Goal: Obtain resource: Download file/media

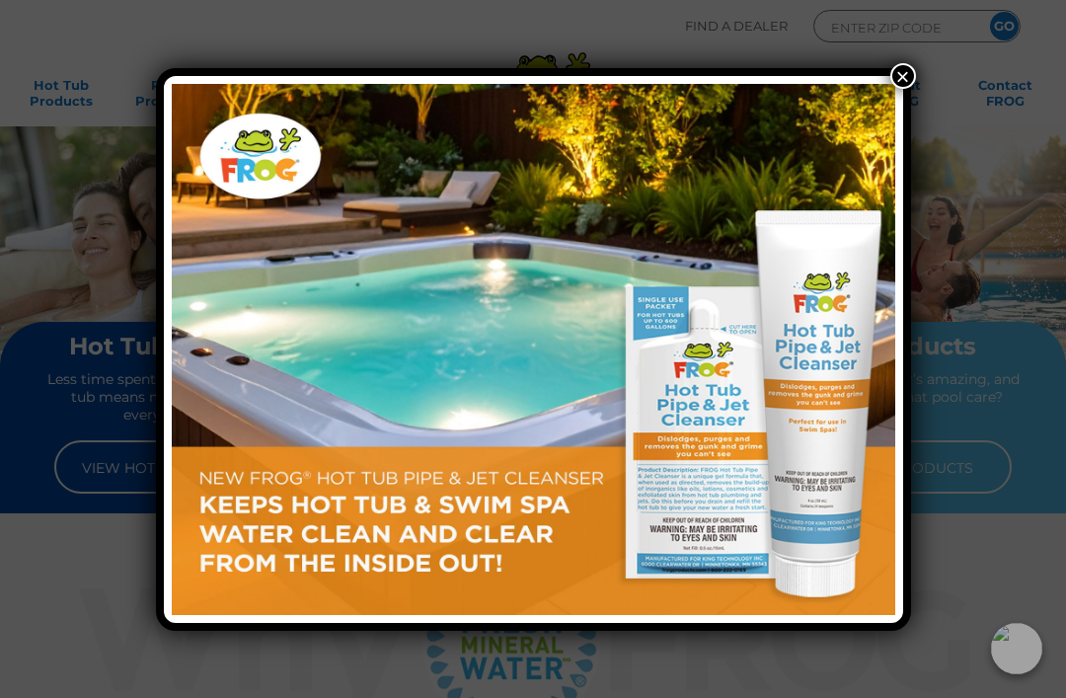
click at [899, 77] on button "×" at bounding box center [904, 76] width 26 height 26
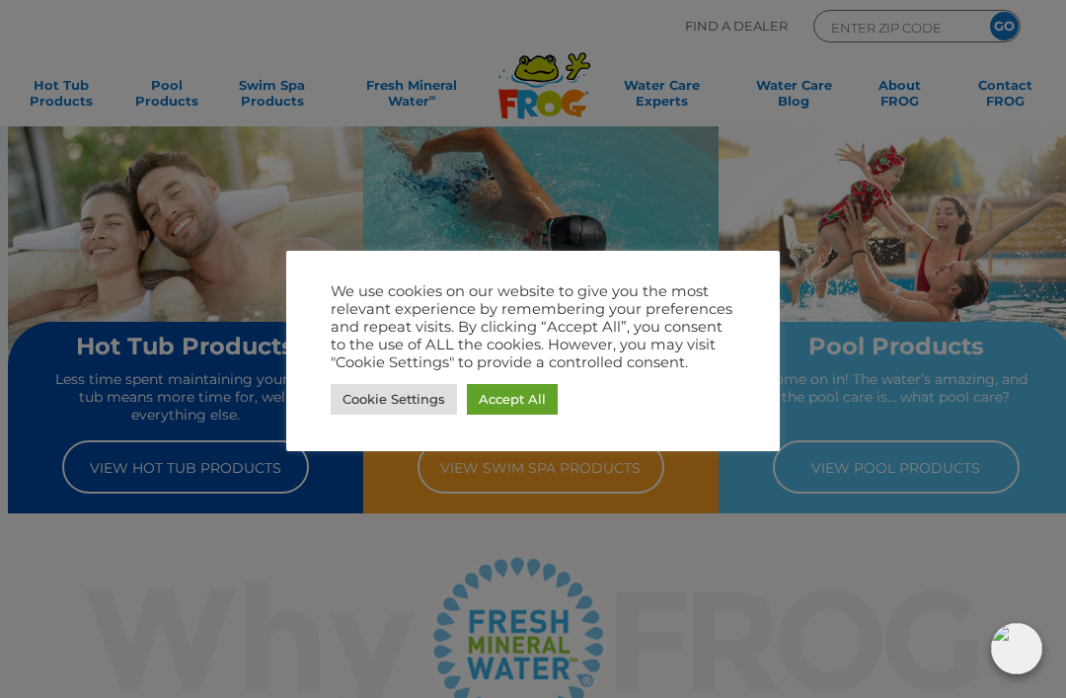
click at [522, 401] on link "Accept All" at bounding box center [512, 399] width 91 height 31
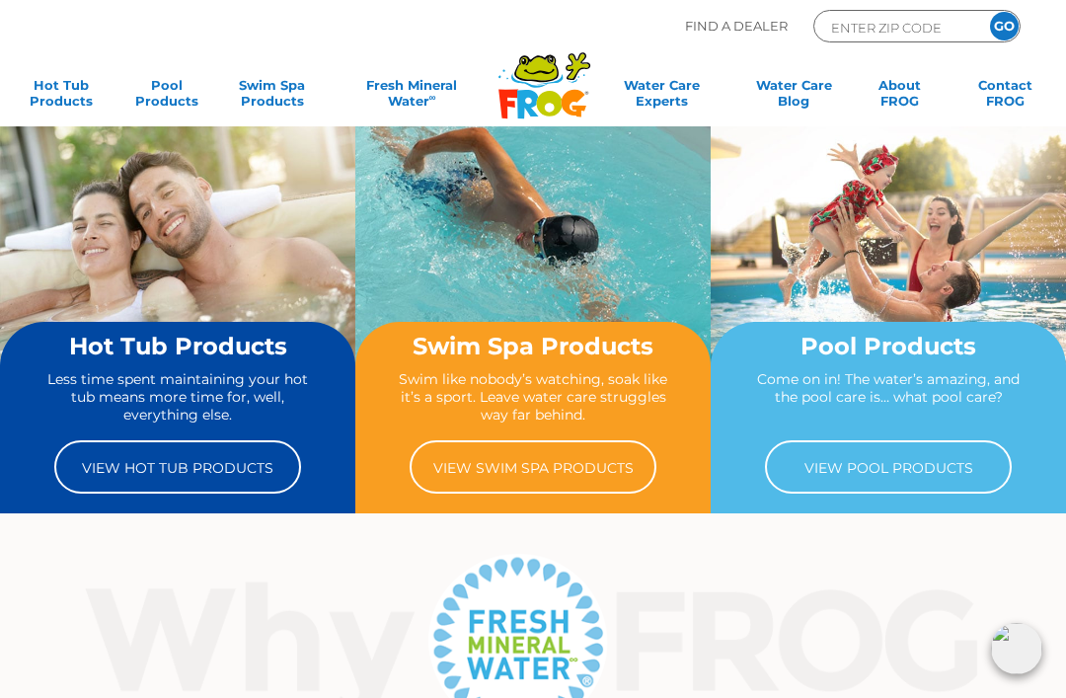
click at [118, 454] on link "View Hot Tub Products" at bounding box center [177, 466] width 247 height 53
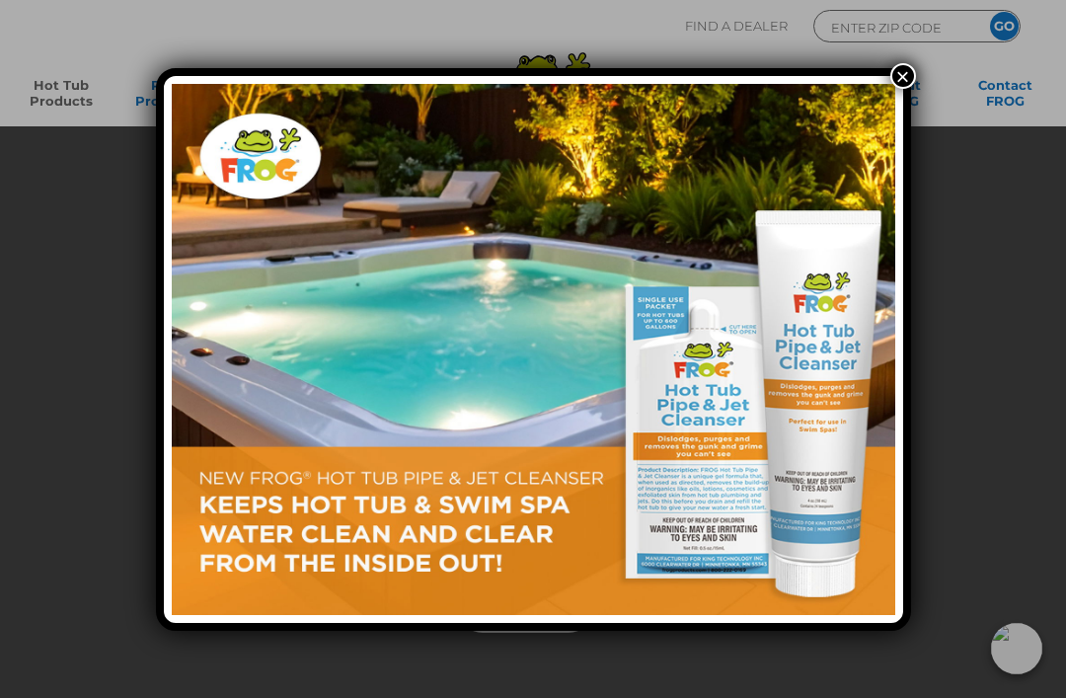
click at [905, 77] on button "×" at bounding box center [904, 76] width 26 height 26
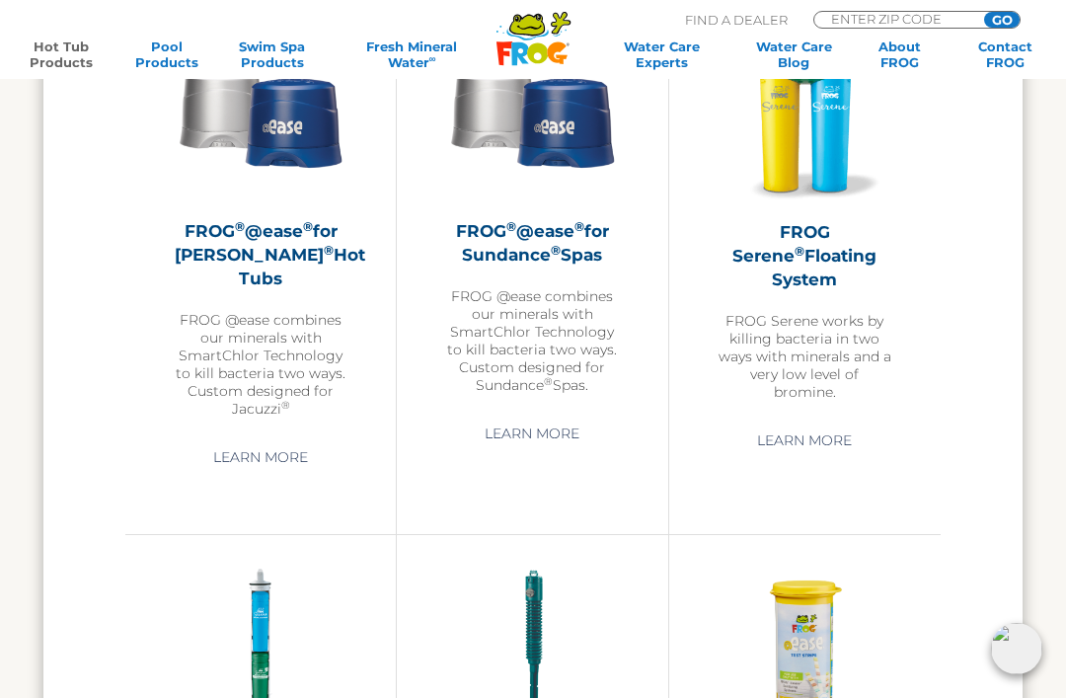
scroll to position [3024, 0]
click at [825, 424] on link "Learn More" at bounding box center [805, 442] width 140 height 36
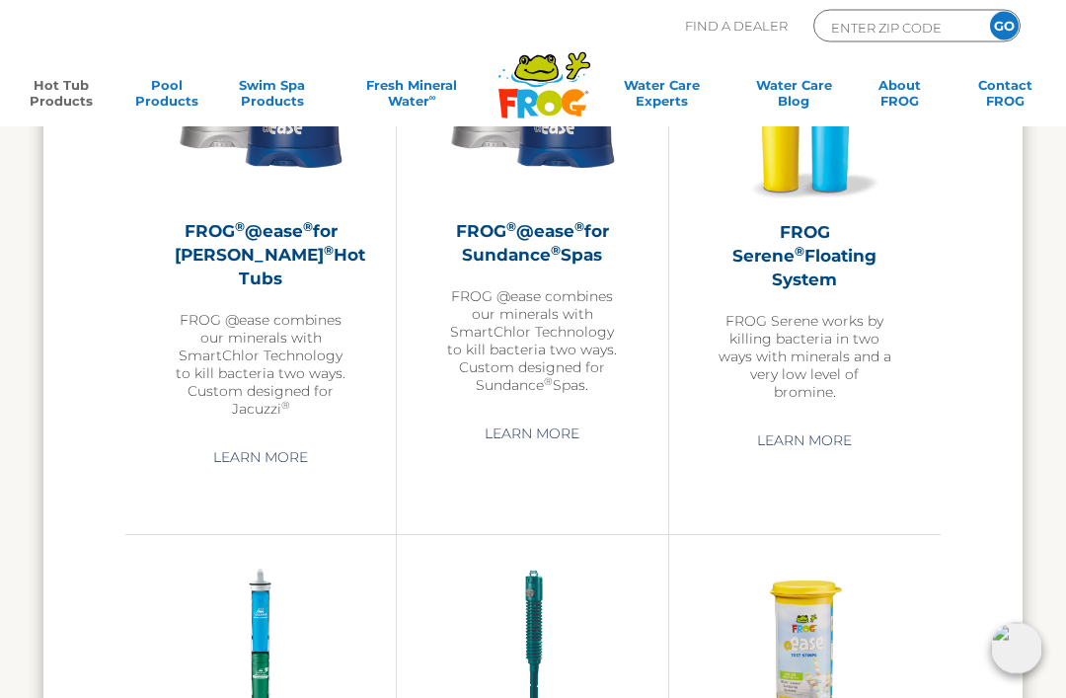
scroll to position [3088, 0]
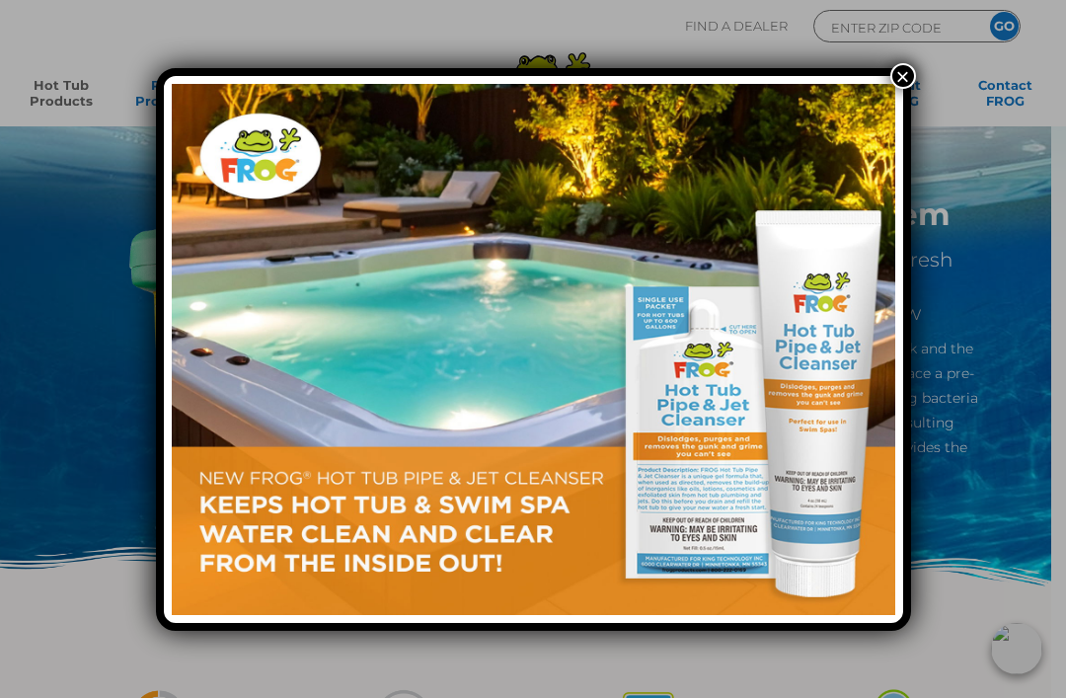
click at [901, 86] on button "×" at bounding box center [904, 76] width 26 height 26
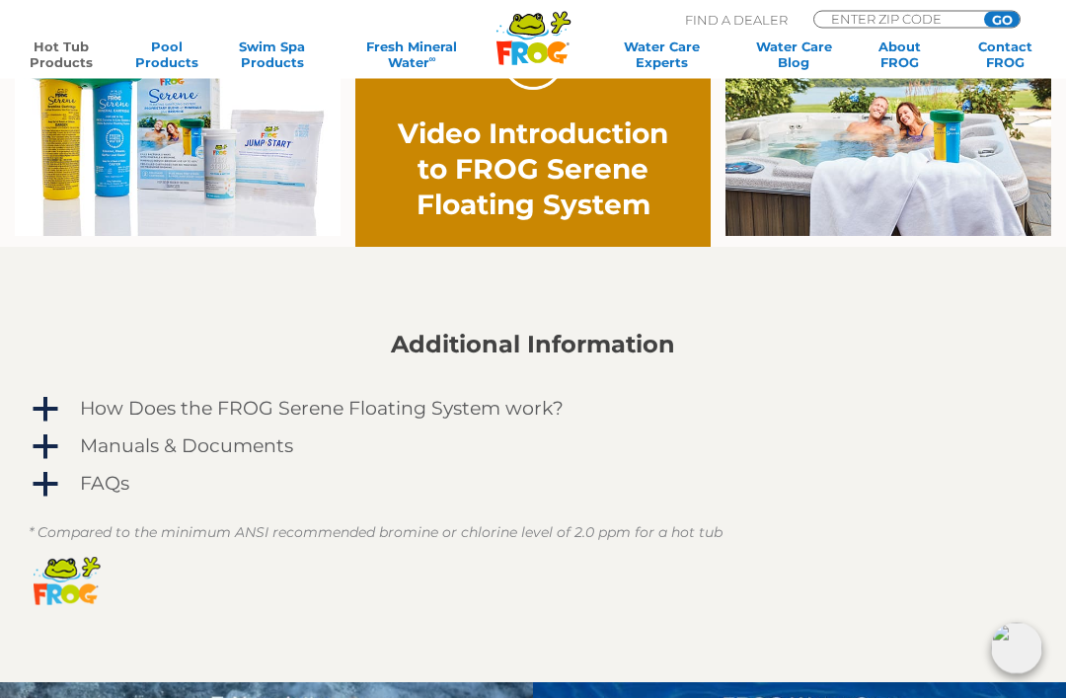
scroll to position [1237, 0]
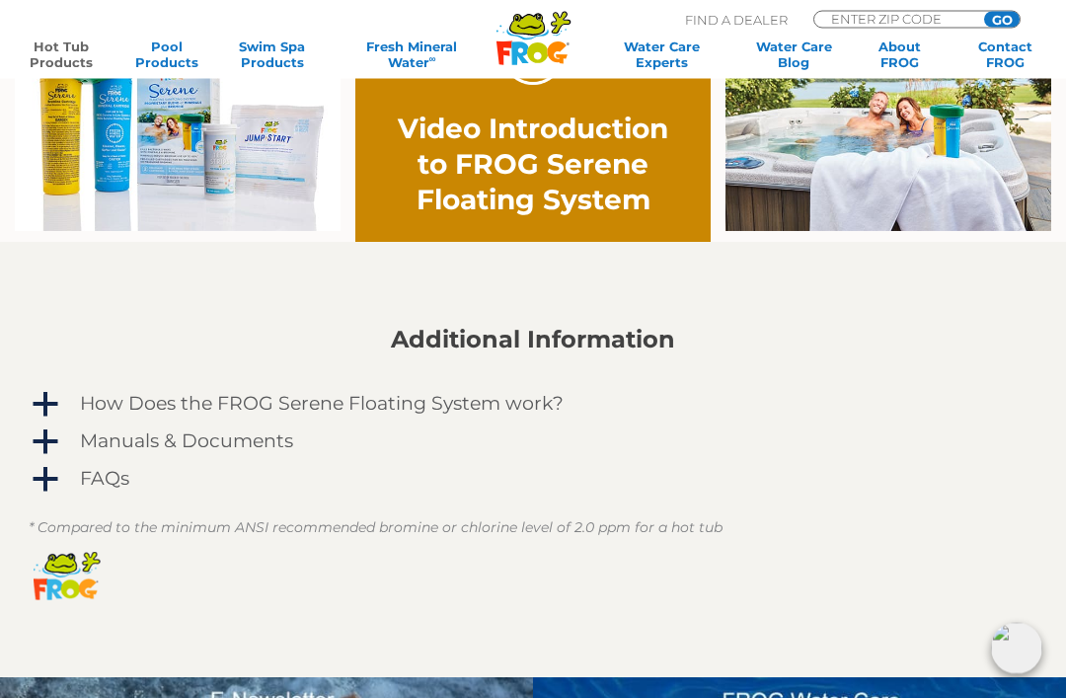
click at [59, 413] on span "a" at bounding box center [46, 406] width 30 height 30
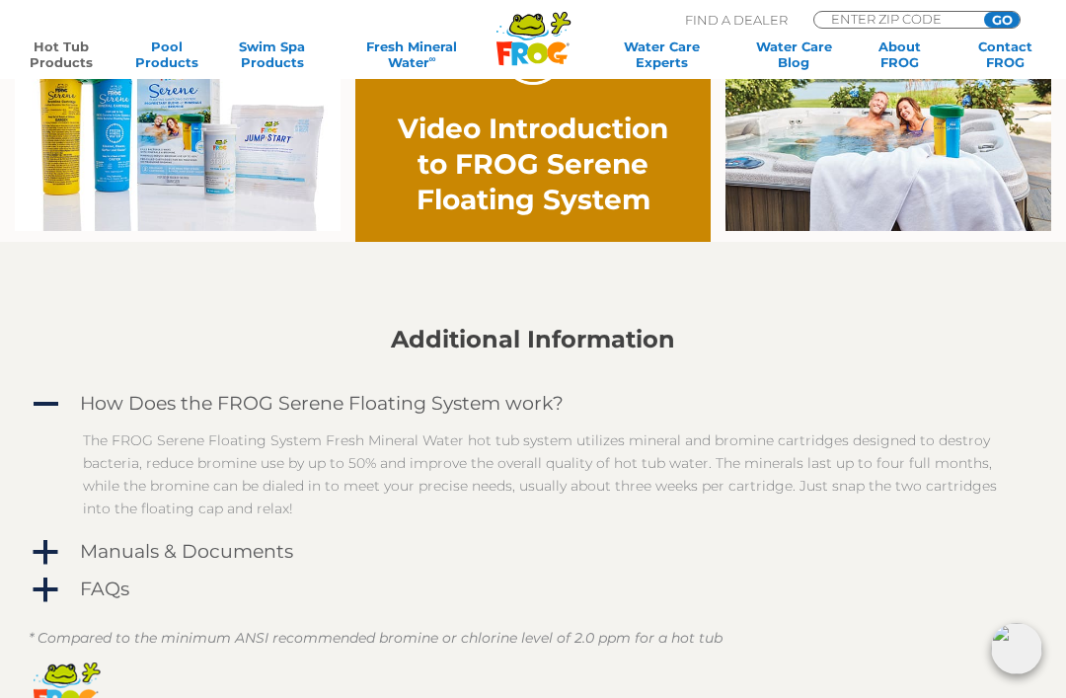
click at [43, 553] on span "a" at bounding box center [46, 553] width 30 height 30
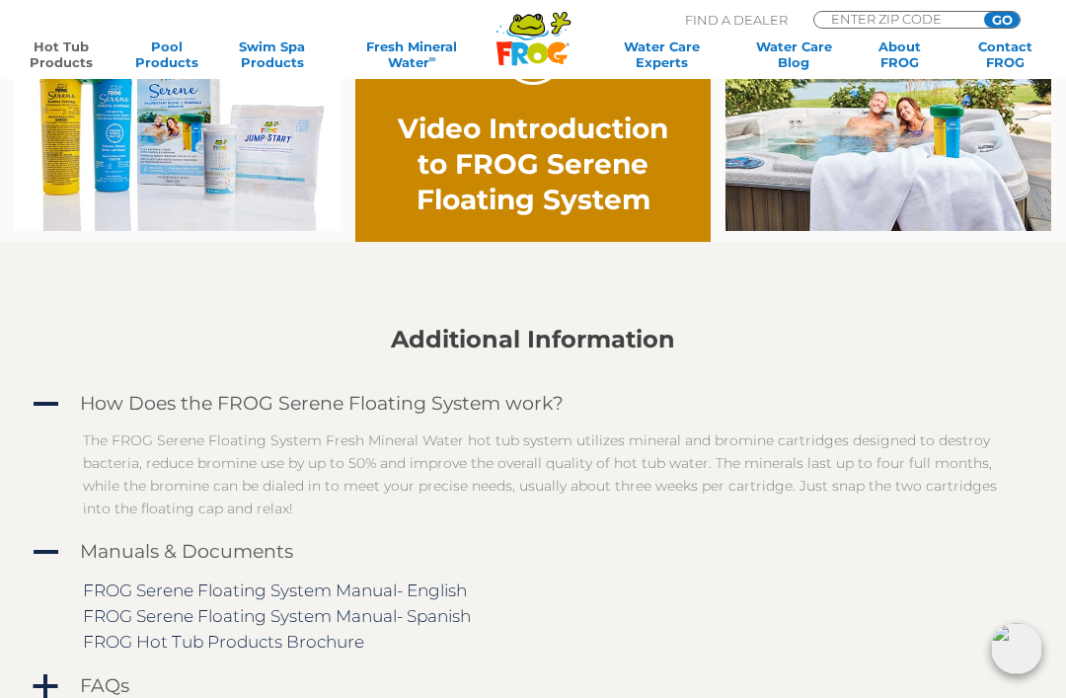
click at [95, 585] on link "FROG Serene Floating System Manual- English" at bounding box center [275, 591] width 384 height 20
